Goal: Communication & Community: Ask a question

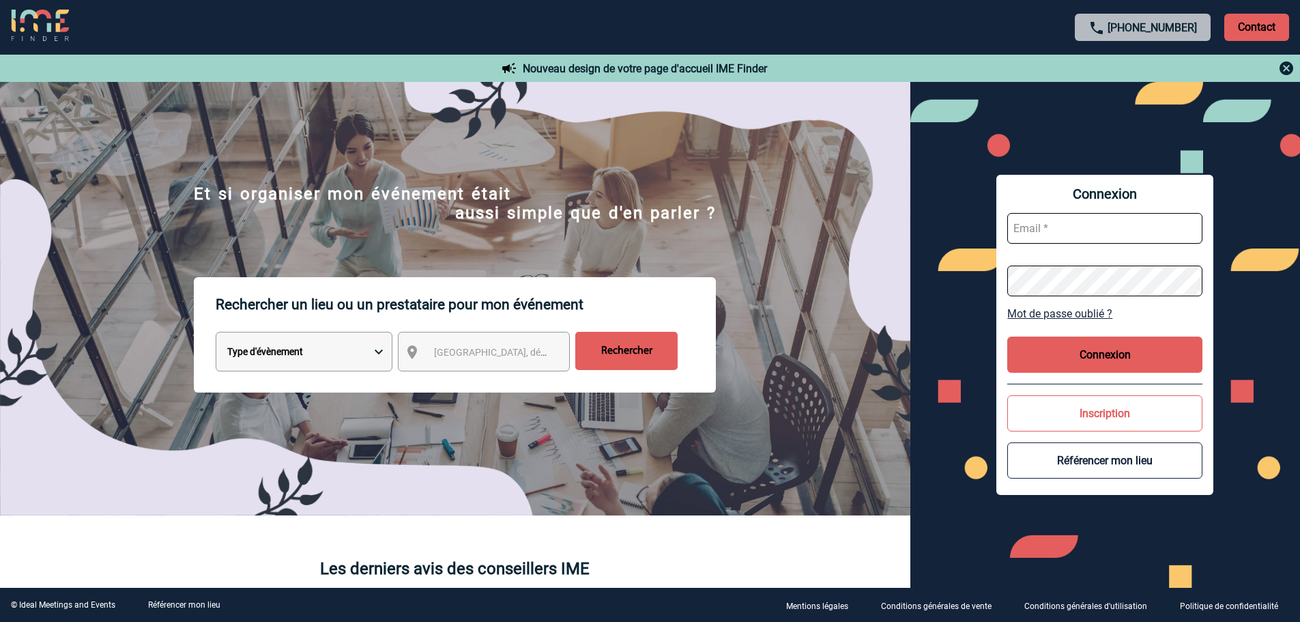
type input "leila.obremski@capgemini.com"
click at [1098, 354] on button "Connexion" at bounding box center [1105, 355] width 195 height 36
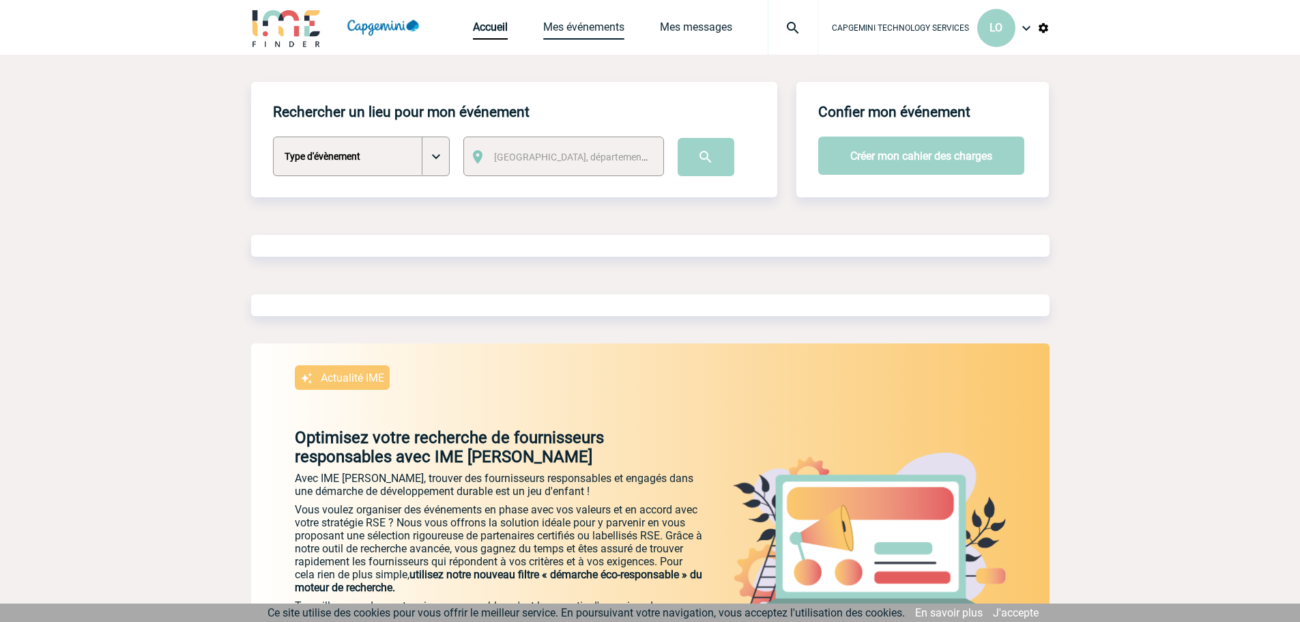
click at [580, 27] on link "Mes événements" at bounding box center [583, 29] width 81 height 19
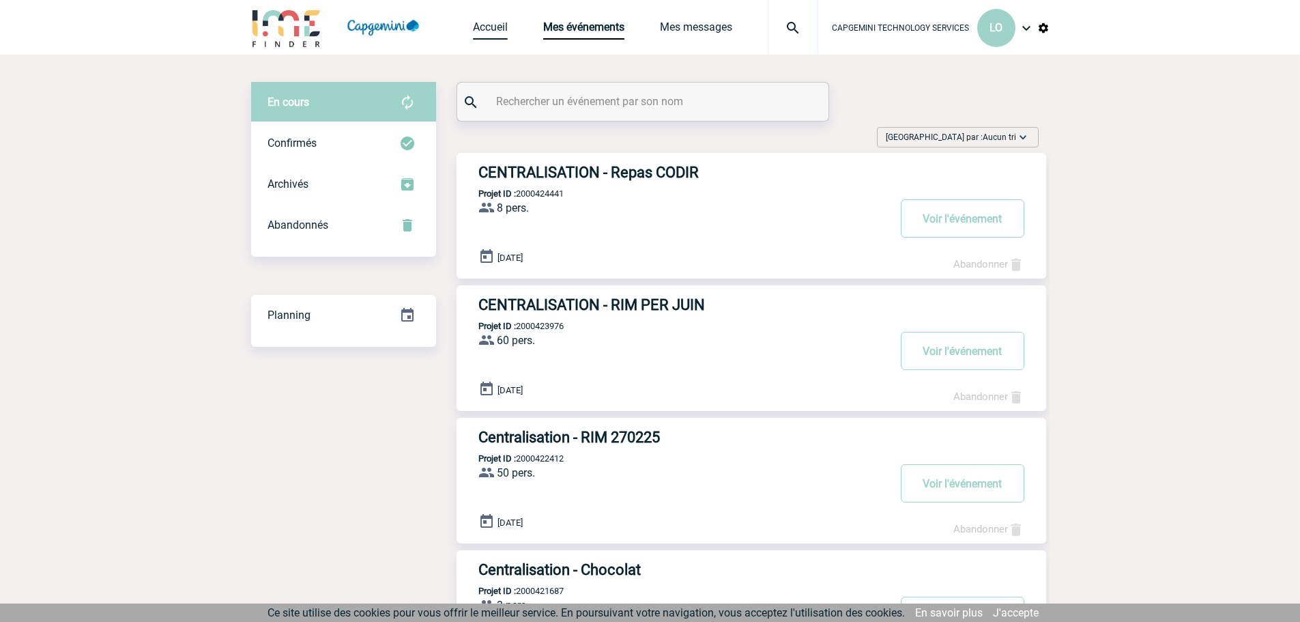
click at [493, 29] on link "Accueil" at bounding box center [490, 29] width 35 height 19
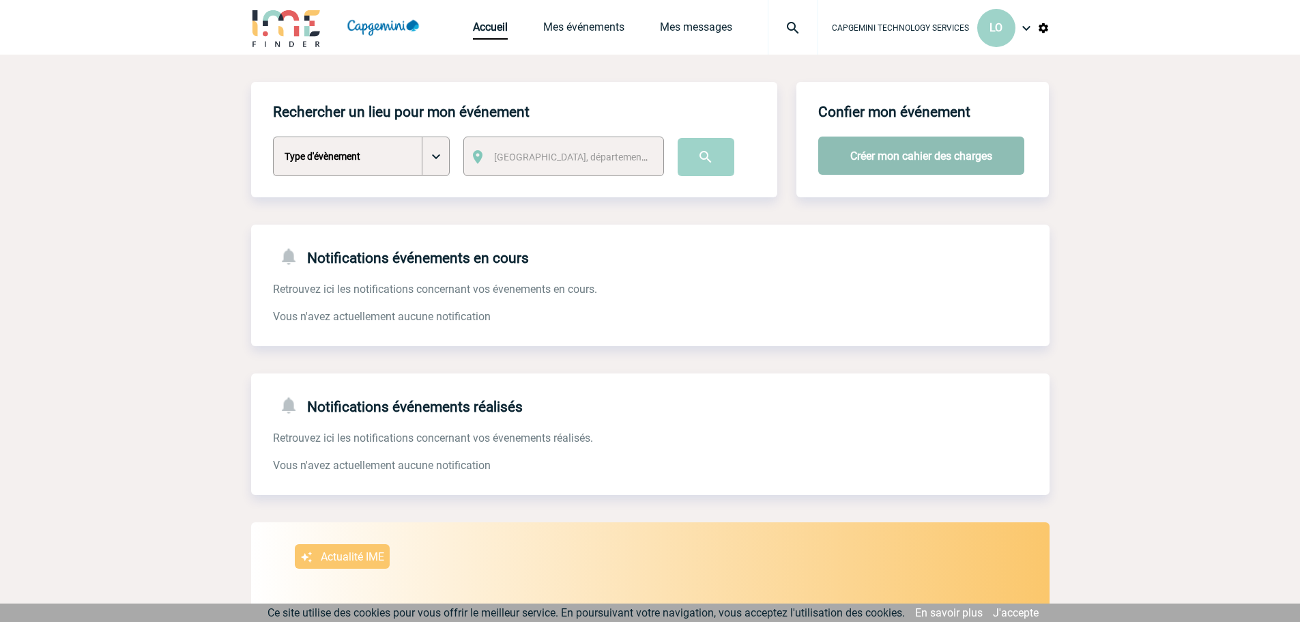
click at [876, 152] on button "Créer mon cahier des charges" at bounding box center [921, 156] width 206 height 38
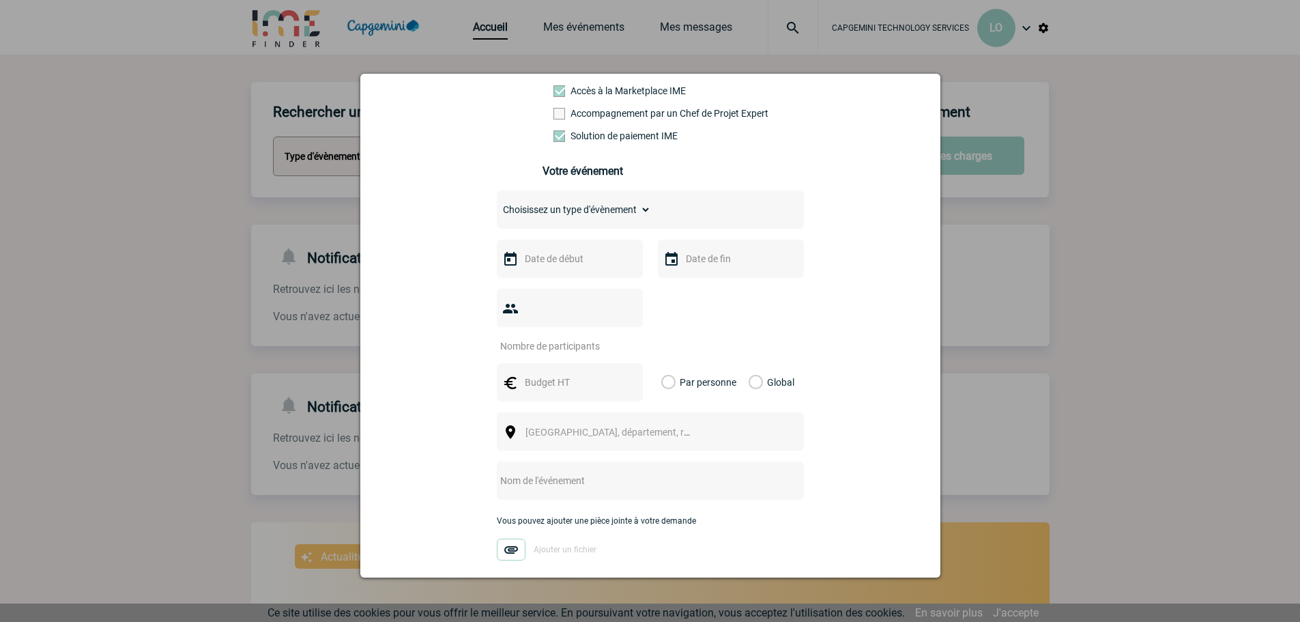
scroll to position [137, 0]
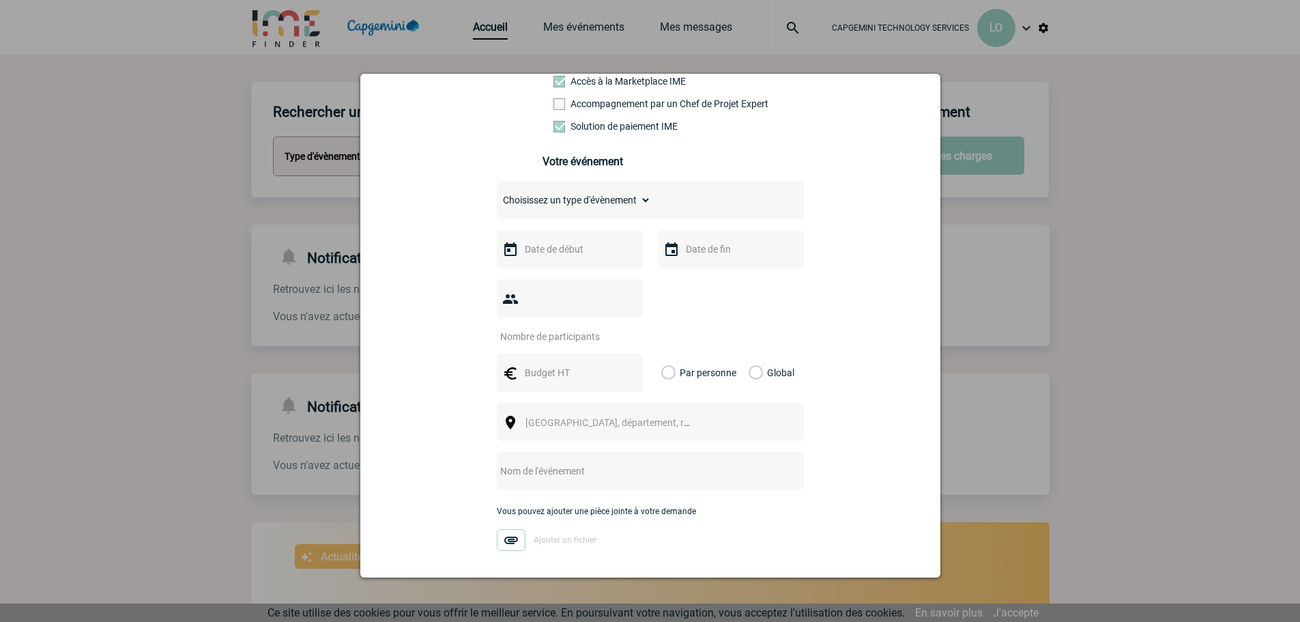
click at [598, 208] on select "Choisissez un type d'évènement Séminaire avec nuitée Séminaire sans nuitée Repa…" at bounding box center [574, 199] width 154 height 19
select select "9"
click at [497, 194] on select "Choisissez un type d'évènement Séminaire avec nuitée Séminaire sans nuitée Repa…" at bounding box center [574, 199] width 154 height 19
click at [566, 255] on input "text" at bounding box center [569, 249] width 94 height 18
click at [586, 431] on link "27" at bounding box center [585, 434] width 25 height 25
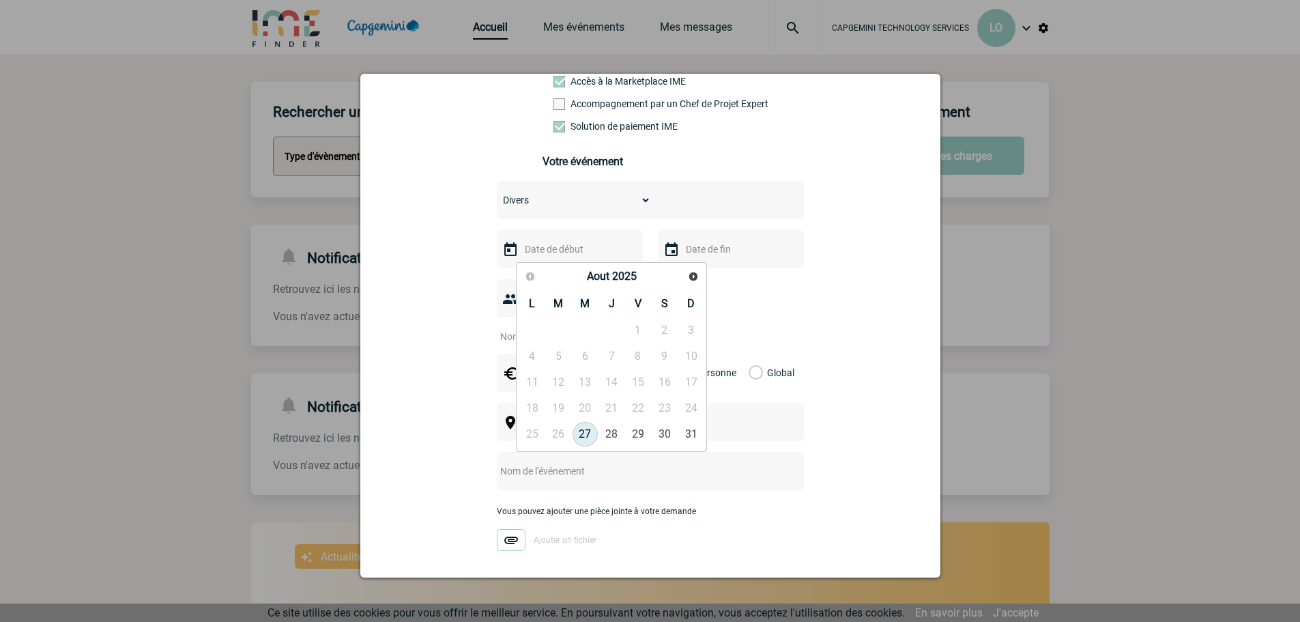
type input "27-08-2025"
click at [700, 254] on input "text" at bounding box center [730, 249] width 94 height 18
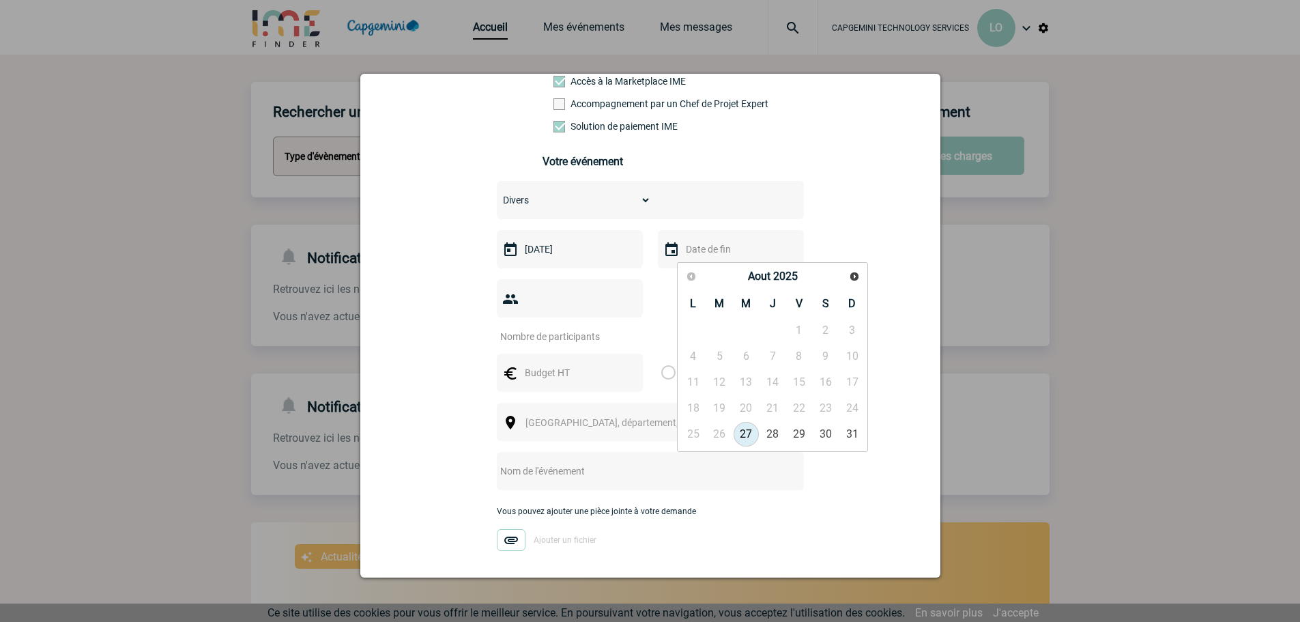
click at [745, 429] on link "27" at bounding box center [746, 434] width 25 height 25
type input "27-08-2025"
click at [566, 364] on input "text" at bounding box center [569, 373] width 94 height 18
type input "14000"
click at [754, 354] on label "Global" at bounding box center [753, 373] width 9 height 38
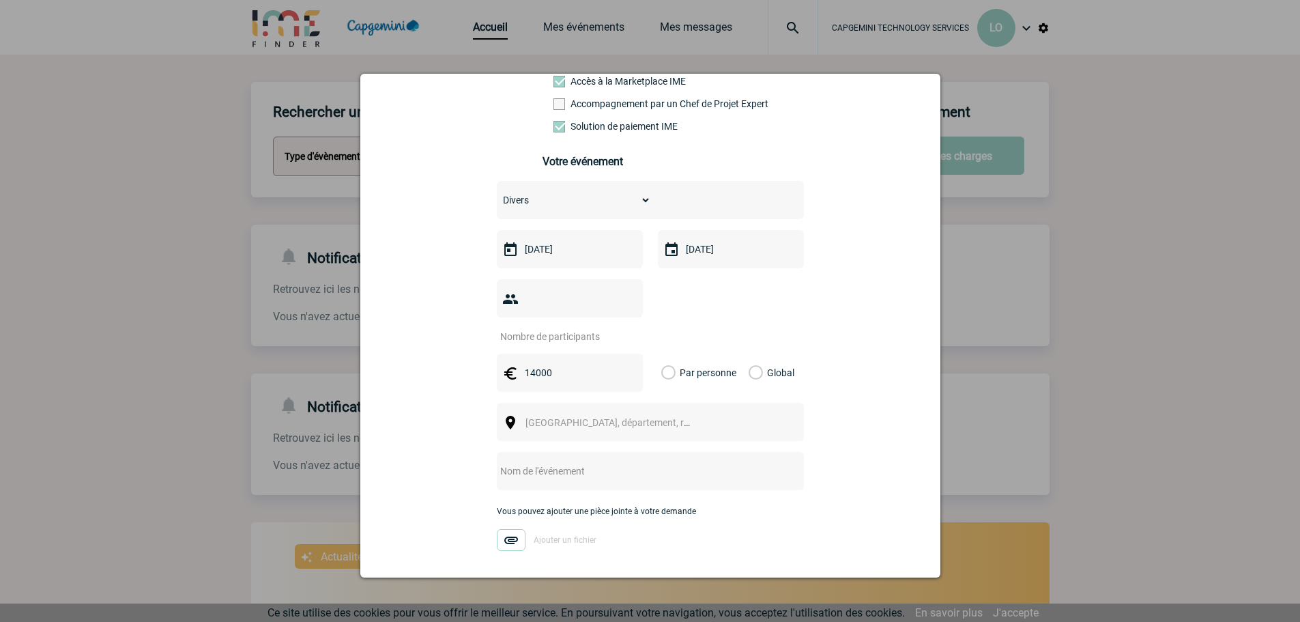
click at [0, 0] on input "Global" at bounding box center [0, 0] width 0 height 0
click at [588, 417] on span "Ville, département, région..." at bounding box center [621, 422] width 190 height 11
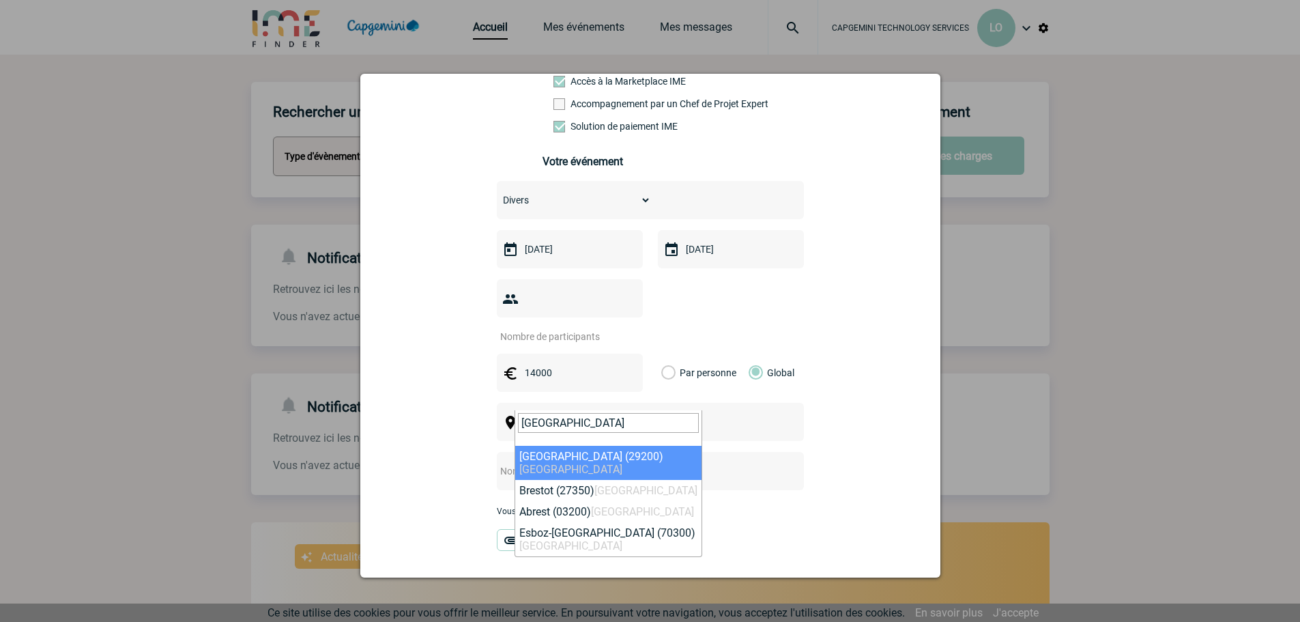
type input "brest"
select select "1712"
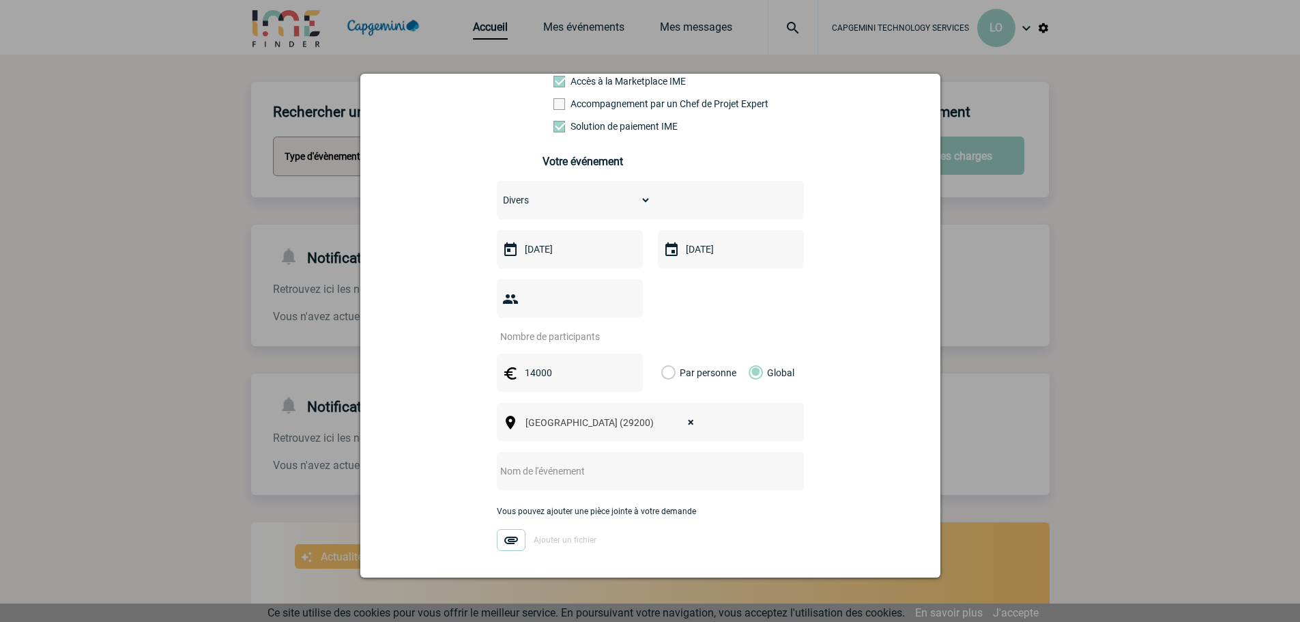
click at [563, 462] on input "text" at bounding box center [632, 471] width 271 height 18
click at [704, 462] on input "text" at bounding box center [632, 471] width 271 height 18
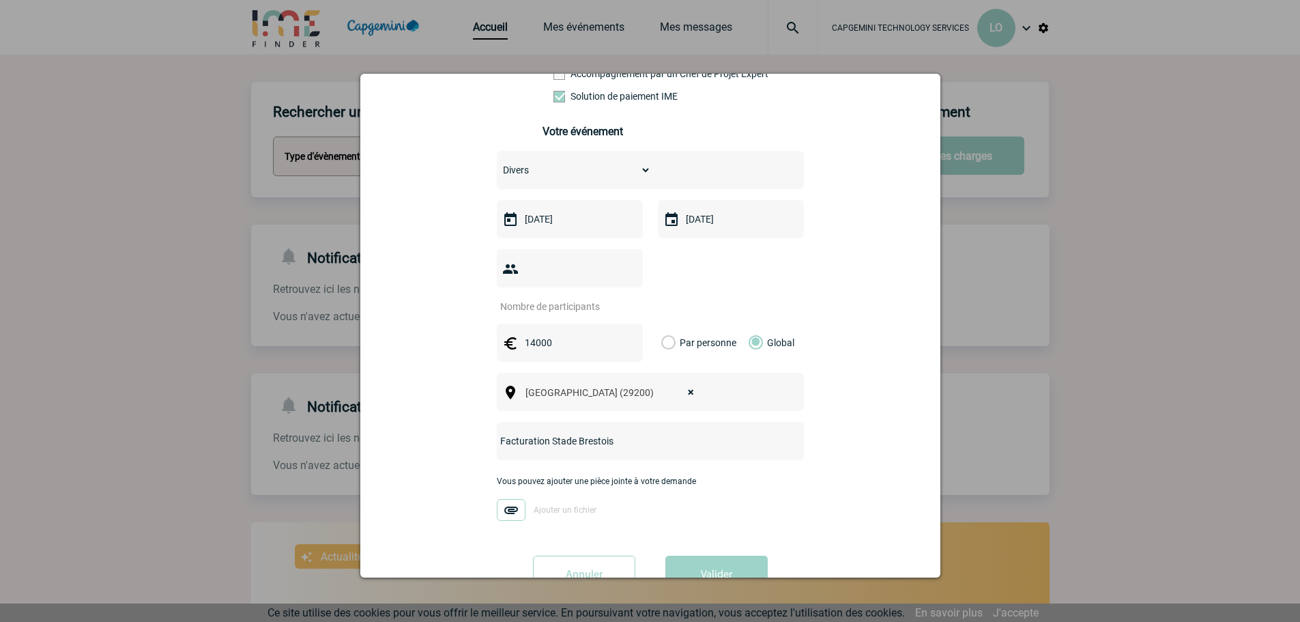
scroll to position [192, 0]
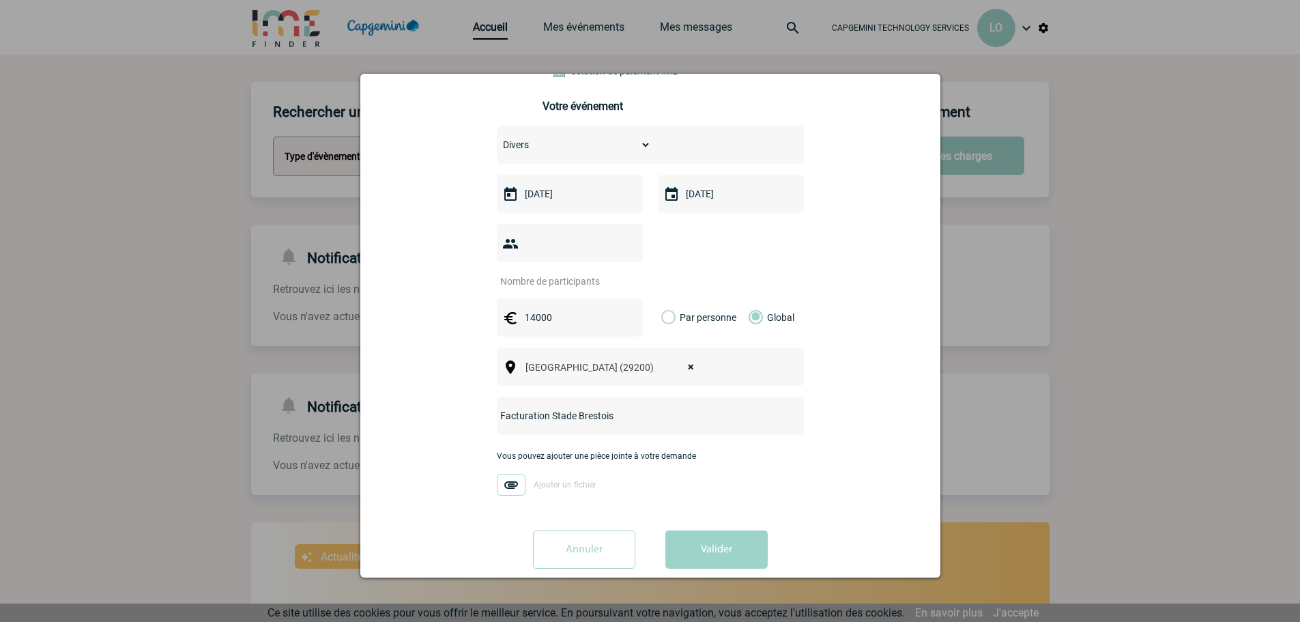
type input "Facturation Stade Brestois"
click at [727, 530] on button "Valider" at bounding box center [717, 549] width 102 height 38
click at [576, 272] on input "number" at bounding box center [562, 281] width 130 height 19
type input "1"
click at [703, 530] on button "Valider" at bounding box center [717, 549] width 102 height 38
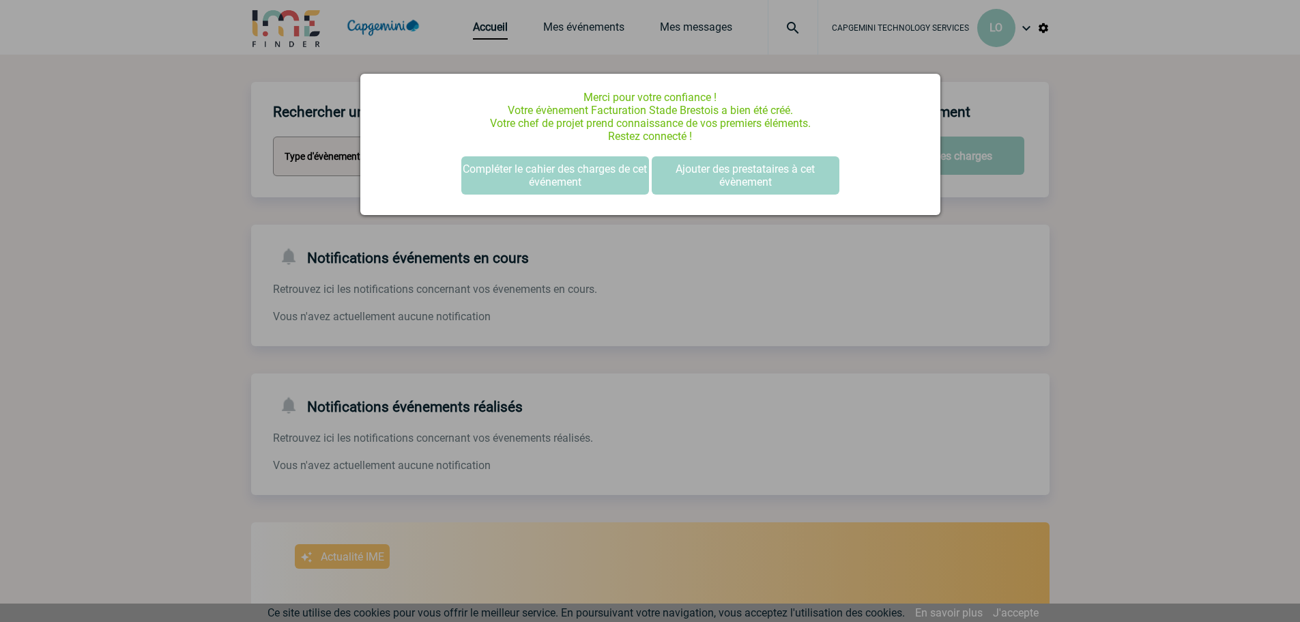
scroll to position [0, 0]
click at [572, 179] on button "Compléter le cahier des charges de cet événement" at bounding box center [555, 175] width 188 height 38
click at [497, 194] on button "Compléter le cahier des charges de cet événement" at bounding box center [555, 175] width 188 height 38
click at [503, 185] on button "Compléter le cahier des charges de cet événement" at bounding box center [555, 175] width 188 height 38
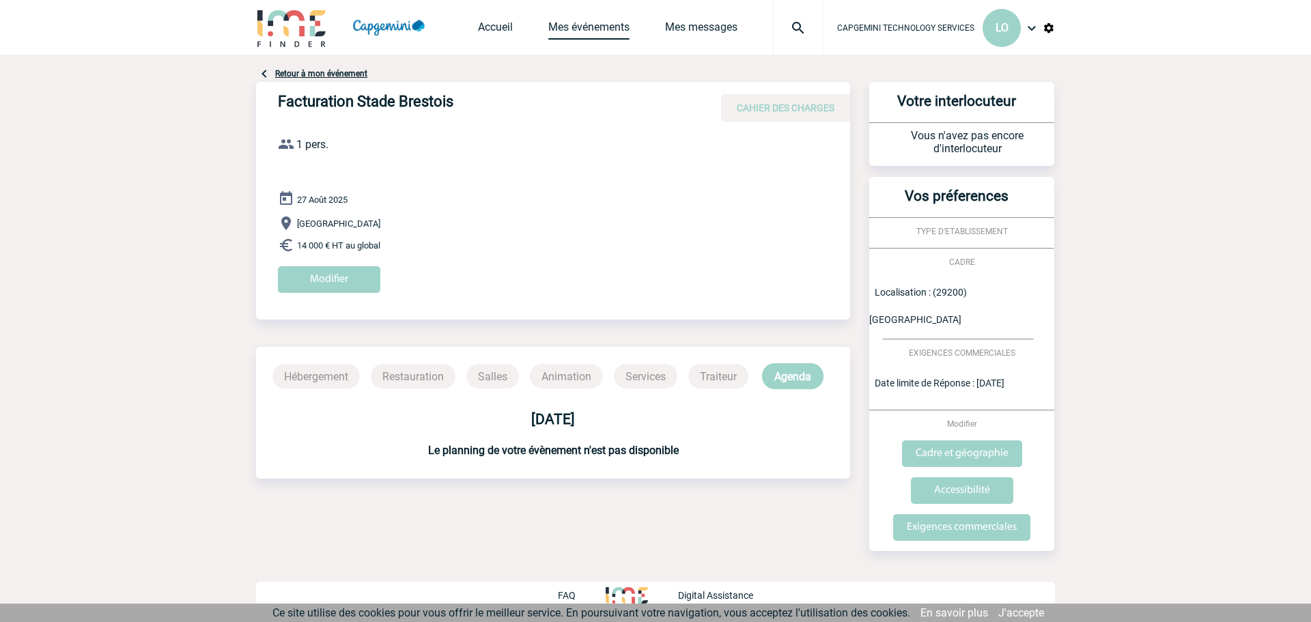
click at [610, 27] on link "Mes événements" at bounding box center [588, 29] width 81 height 19
click at [603, 27] on link "Mes événements" at bounding box center [588, 29] width 81 height 19
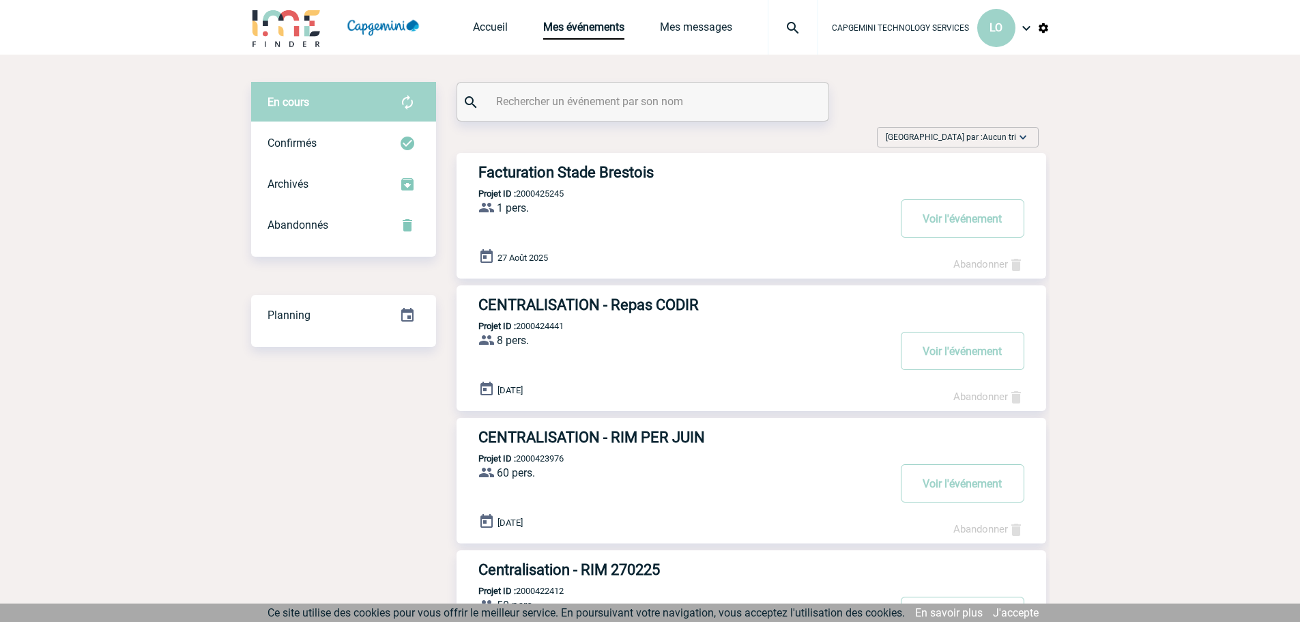
click at [590, 178] on h3 "Facturation Stade Brestois" at bounding box center [684, 172] width 410 height 17
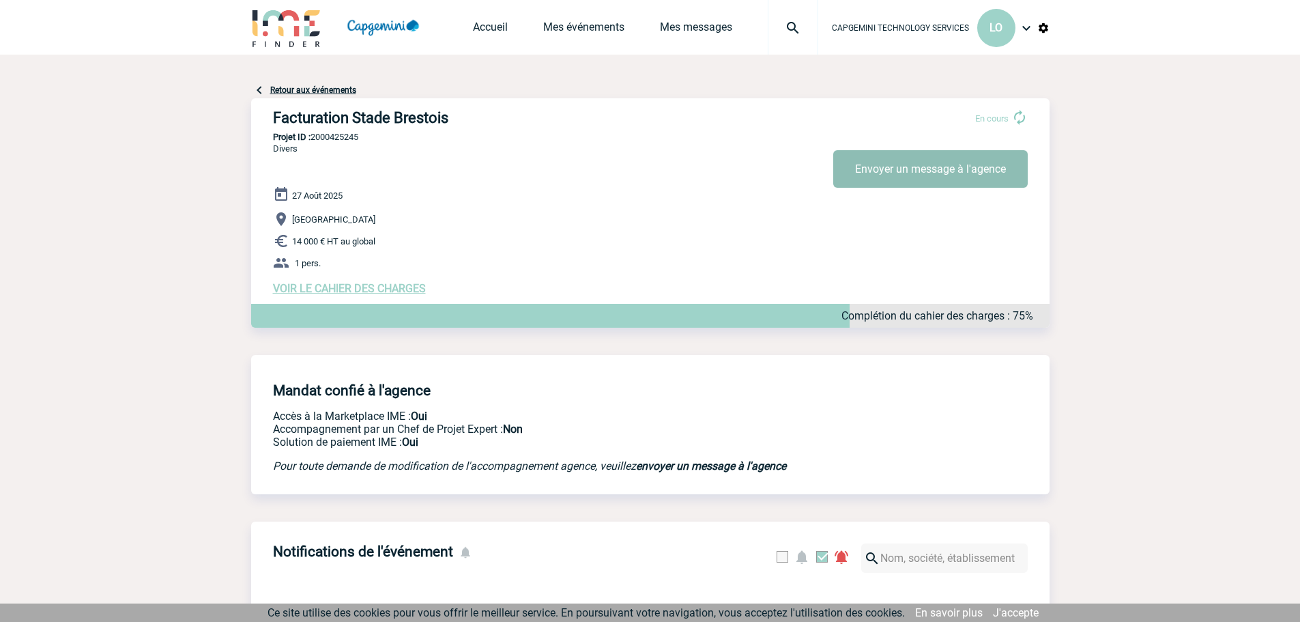
click at [901, 179] on button "Envoyer un message à l'agence" at bounding box center [930, 169] width 195 height 38
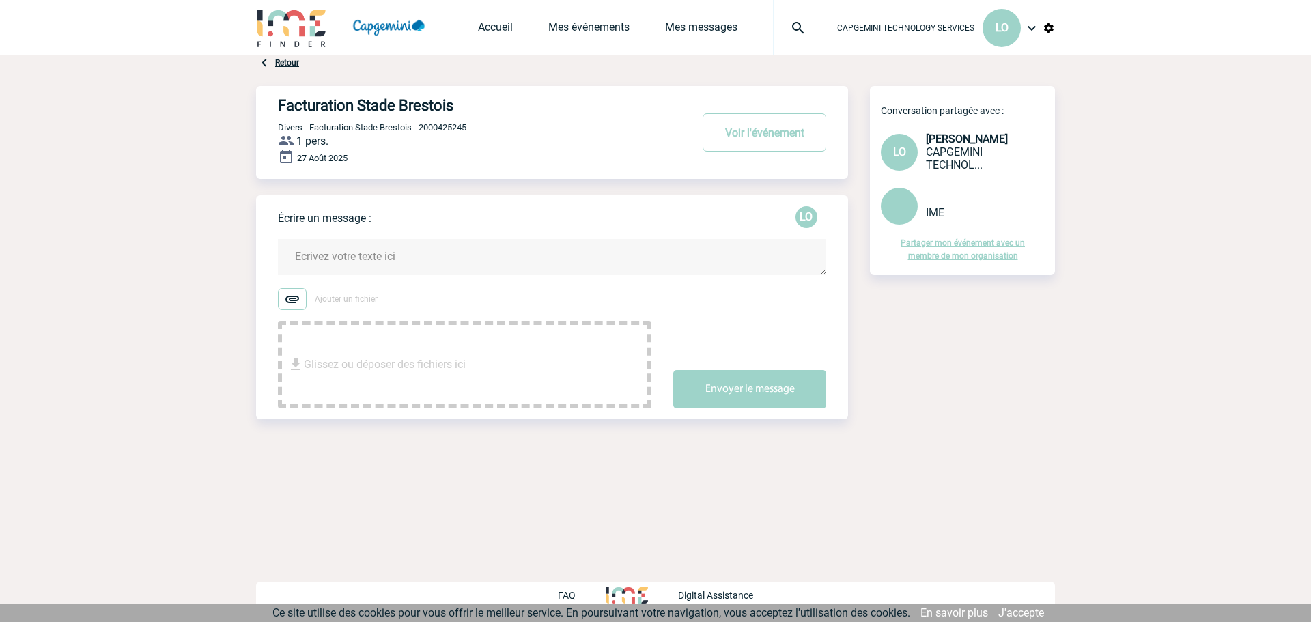
click at [373, 257] on textarea at bounding box center [552, 257] width 548 height 36
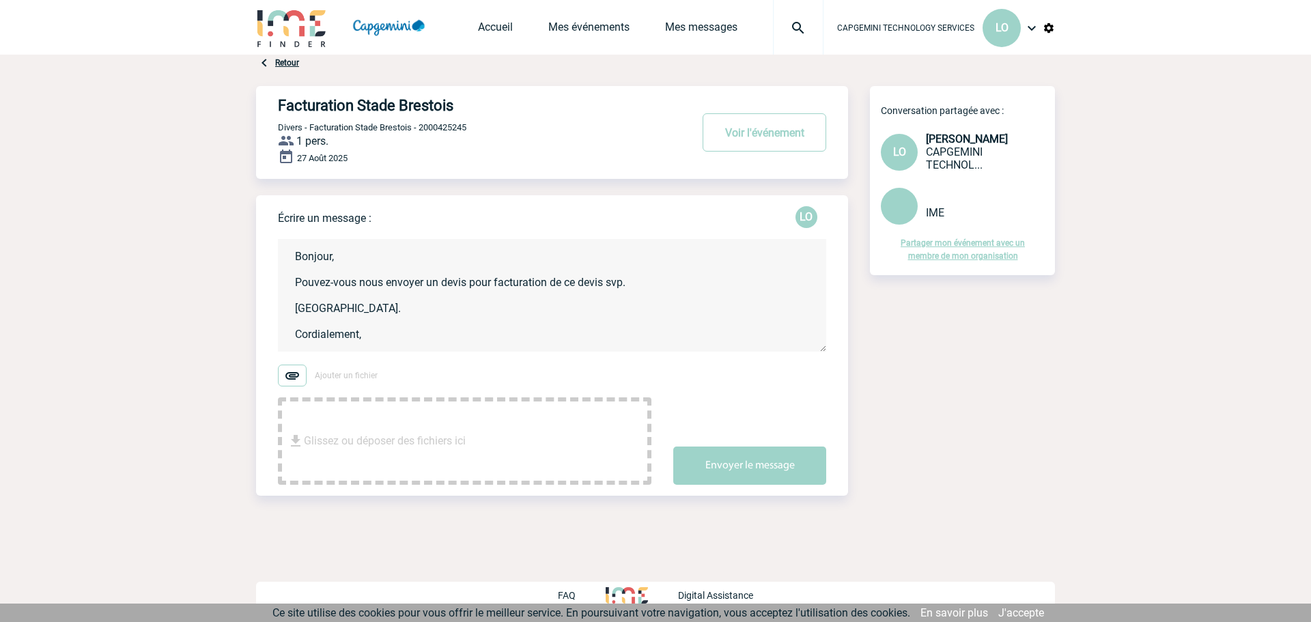
type textarea "Bonjour, Pouvez-vous nous envoyer un devis pour facturation de ce devis svp. [G…"
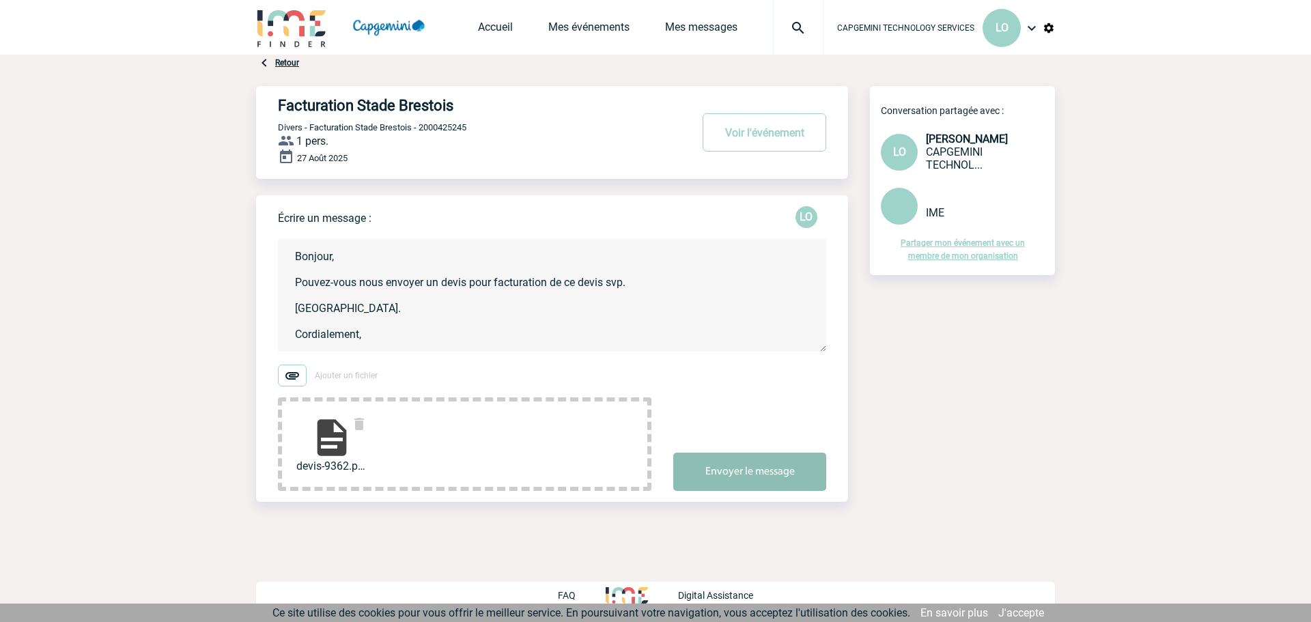
click at [760, 468] on button "Envoyer le message" at bounding box center [749, 472] width 153 height 38
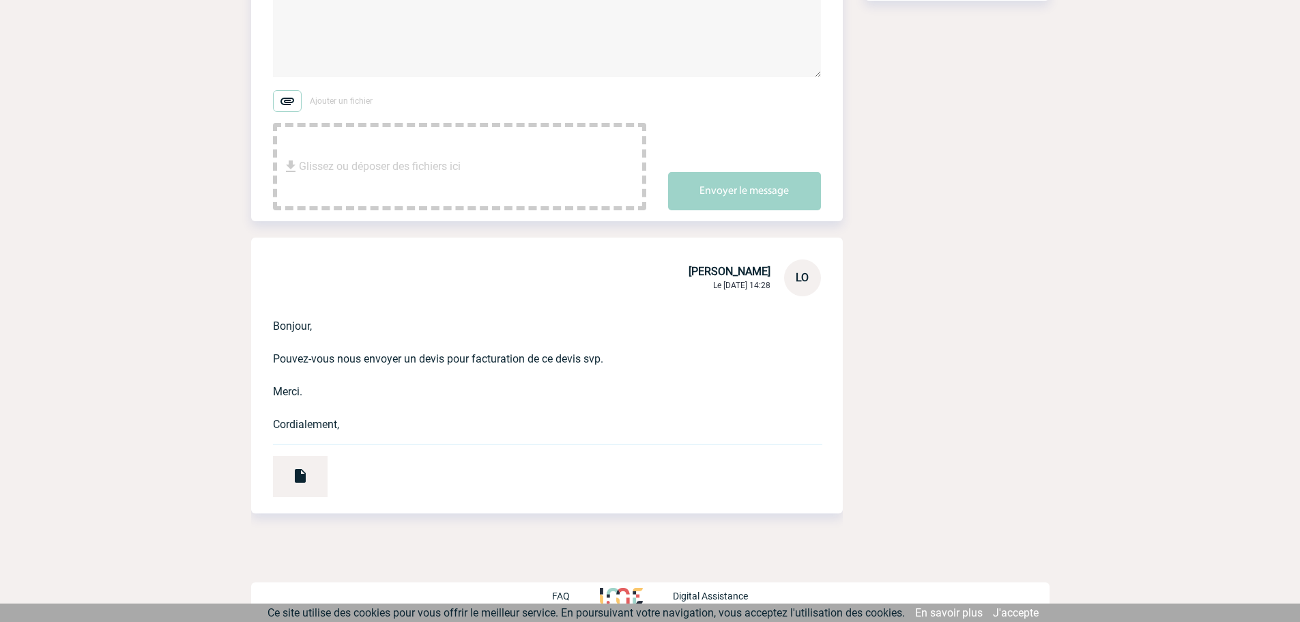
scroll to position [276, 0]
click at [305, 485] on div at bounding box center [300, 475] width 55 height 41
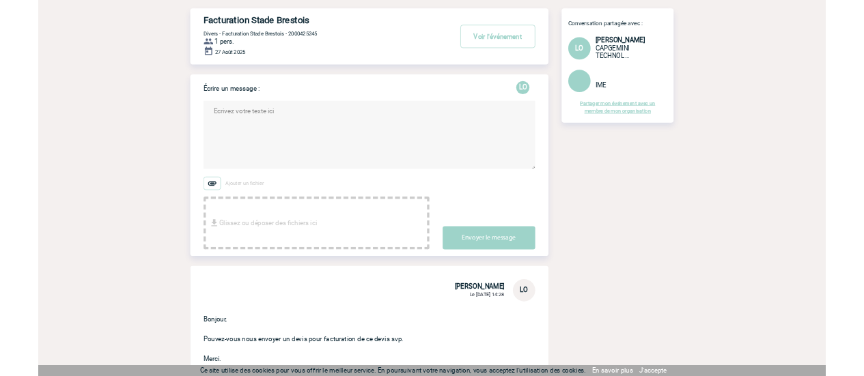
scroll to position [72, 0]
